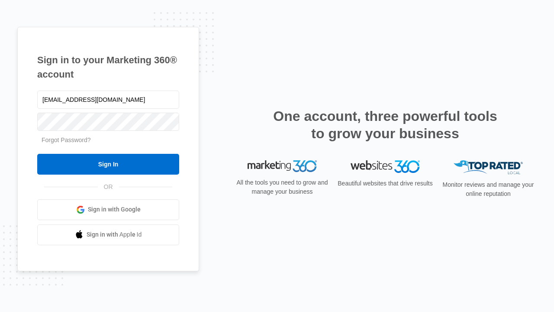
type input "[EMAIL_ADDRESS][DOMAIN_NAME]"
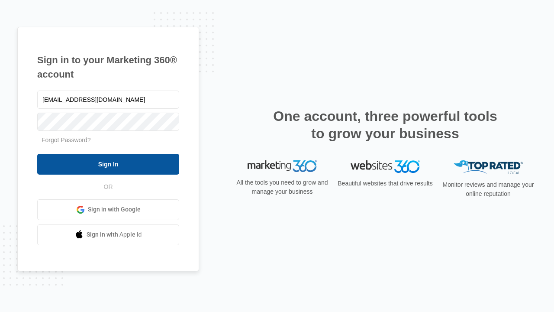
click at [108, 164] on input "Sign In" at bounding box center [108, 164] width 142 height 21
